Goal: Task Accomplishment & Management: Manage account settings

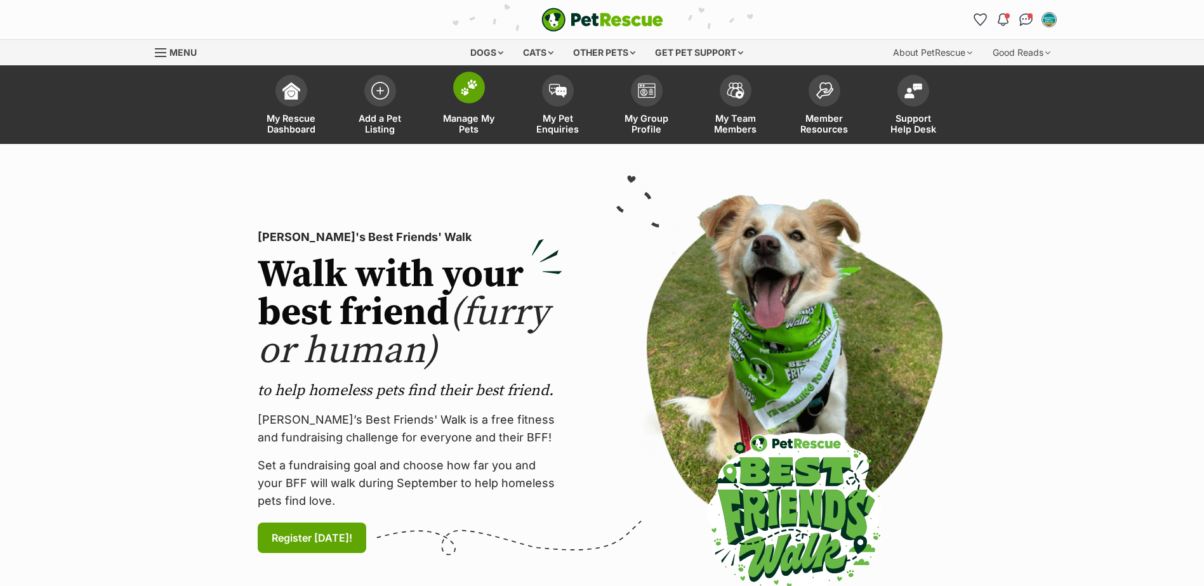
click at [473, 110] on link "Manage My Pets" at bounding box center [469, 107] width 89 height 76
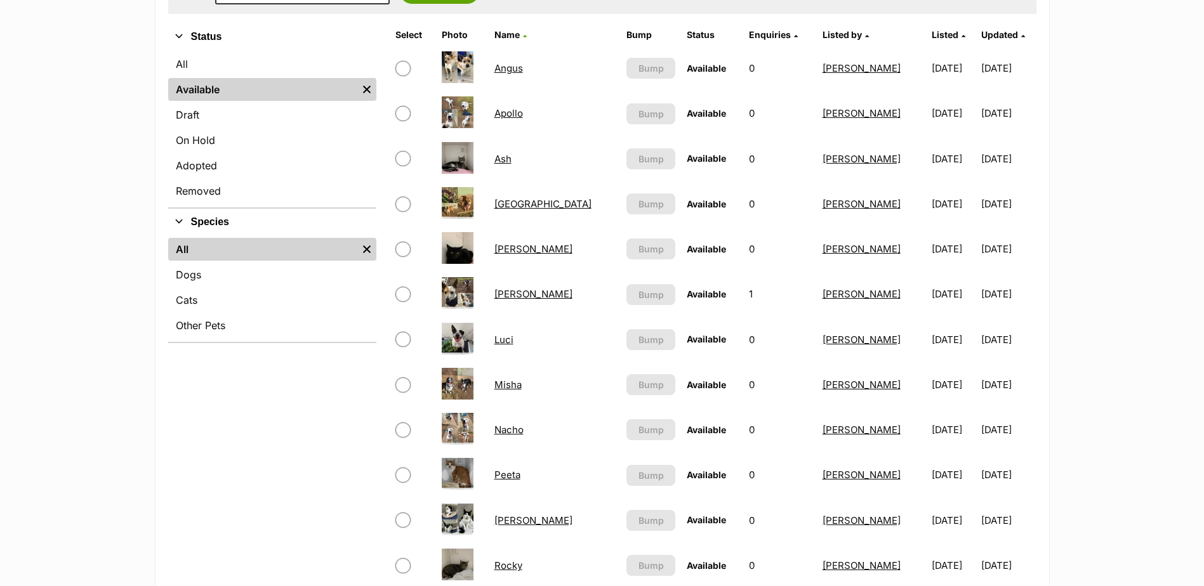
scroll to position [317, 0]
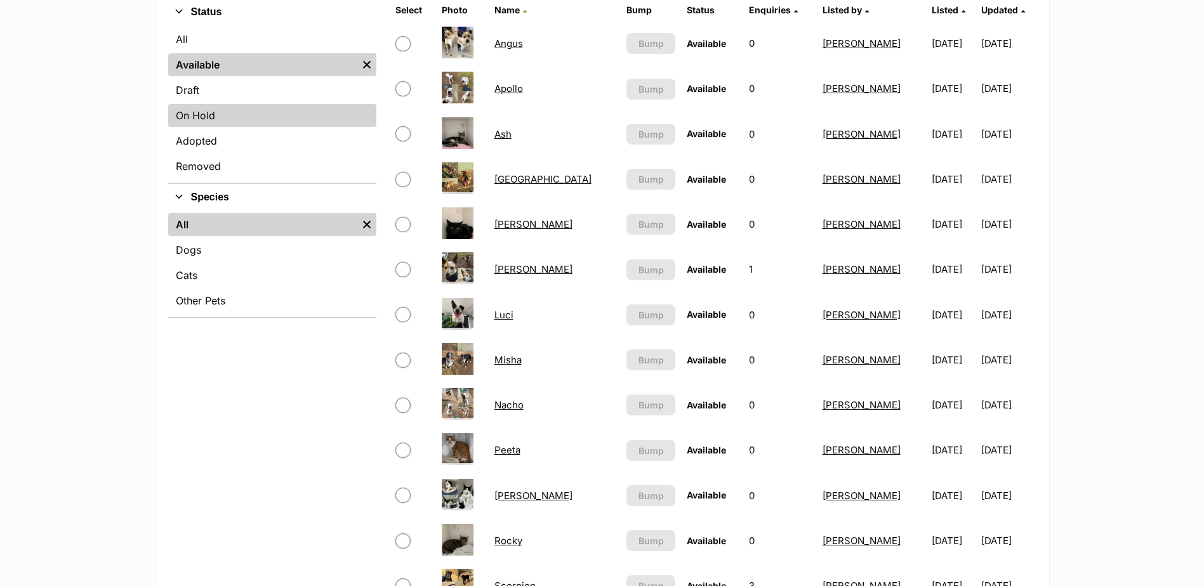
click at [202, 122] on link "On Hold" at bounding box center [272, 115] width 208 height 23
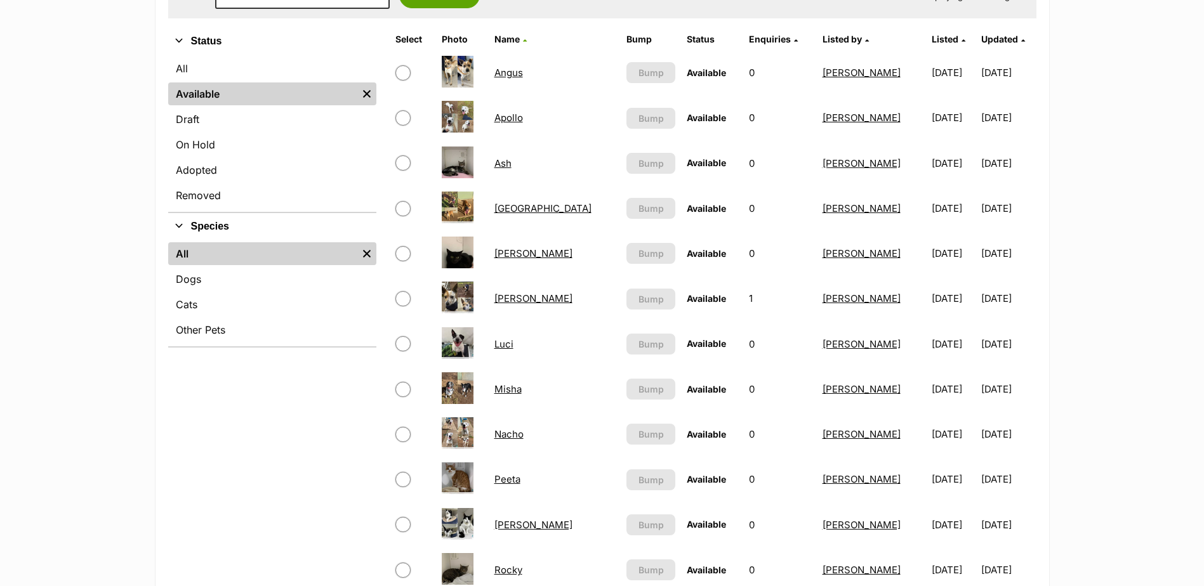
scroll to position [508, 0]
